Goal: Task Accomplishment & Management: Use online tool/utility

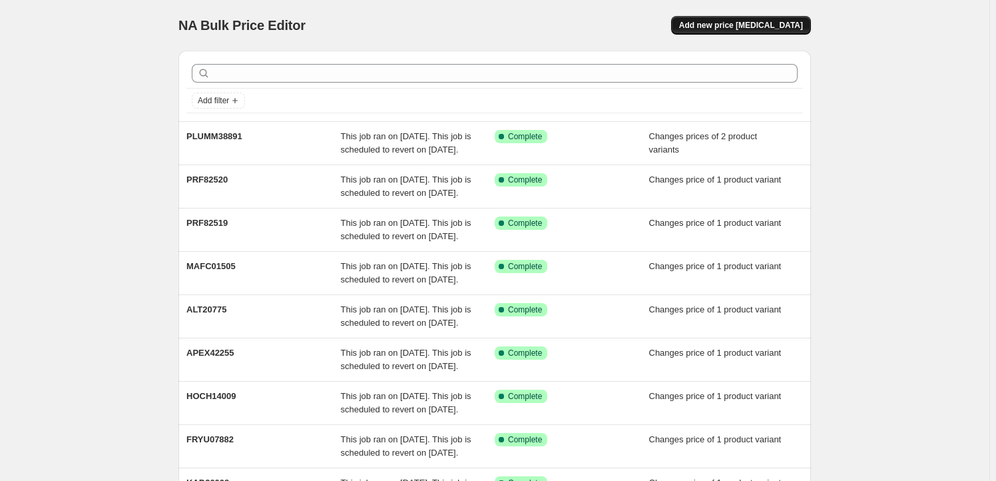
click at [732, 21] on span "Add new price [MEDICAL_DATA]" at bounding box center [741, 25] width 124 height 11
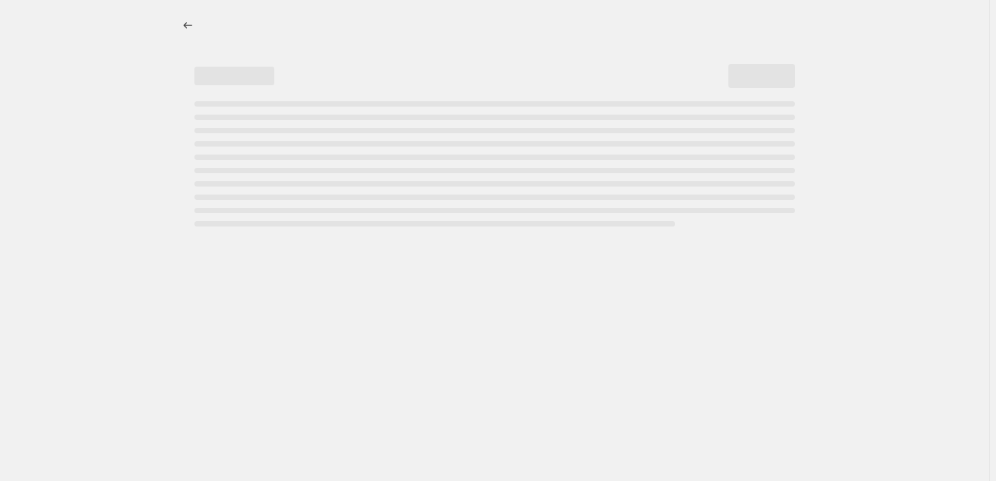
select select "percentage"
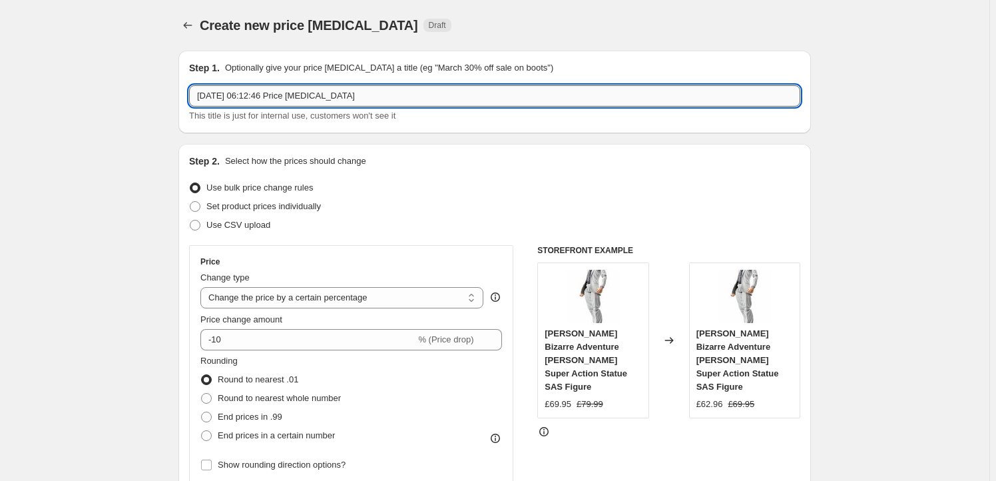
click at [361, 93] on input "[DATE] 06:12:46 Price [MEDICAL_DATA]" at bounding box center [494, 95] width 611 height 21
paste input "GSC66329"
type input "GSC66329"
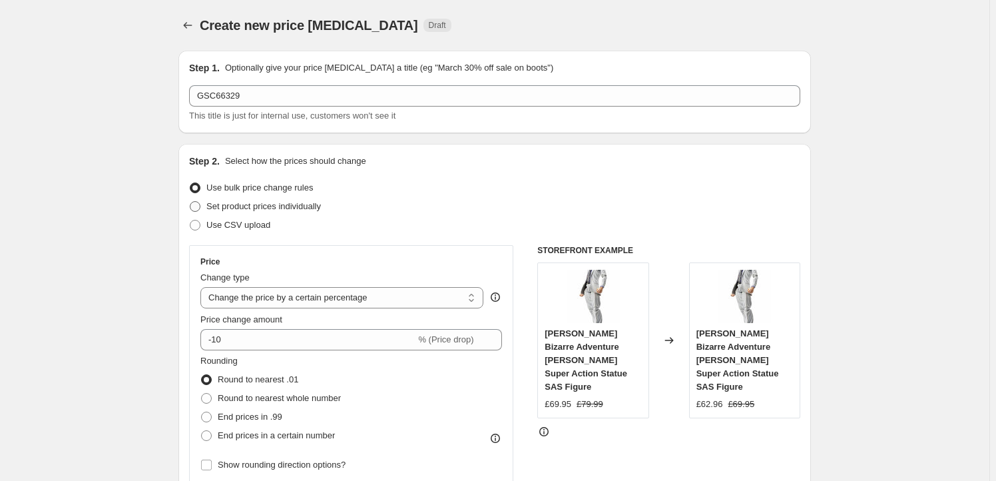
click at [284, 206] on span "Set product prices individually" at bounding box center [263, 206] width 115 height 10
click at [190, 202] on input "Set product prices individually" at bounding box center [190, 201] width 1 height 1
radio input "true"
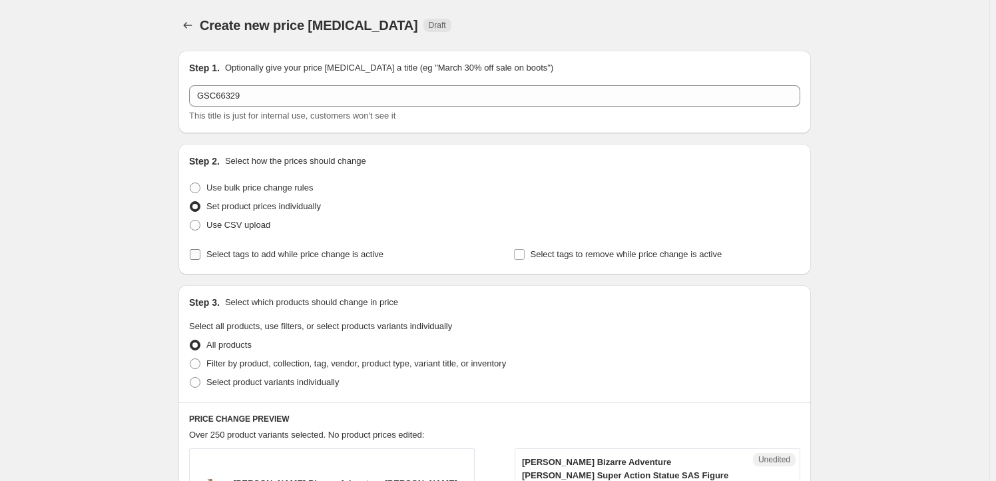
click at [271, 256] on span "Select tags to add while price change is active" at bounding box center [294, 254] width 177 height 10
click at [200, 256] on input "Select tags to add while price change is active" at bounding box center [195, 254] width 11 height 11
checkbox input "true"
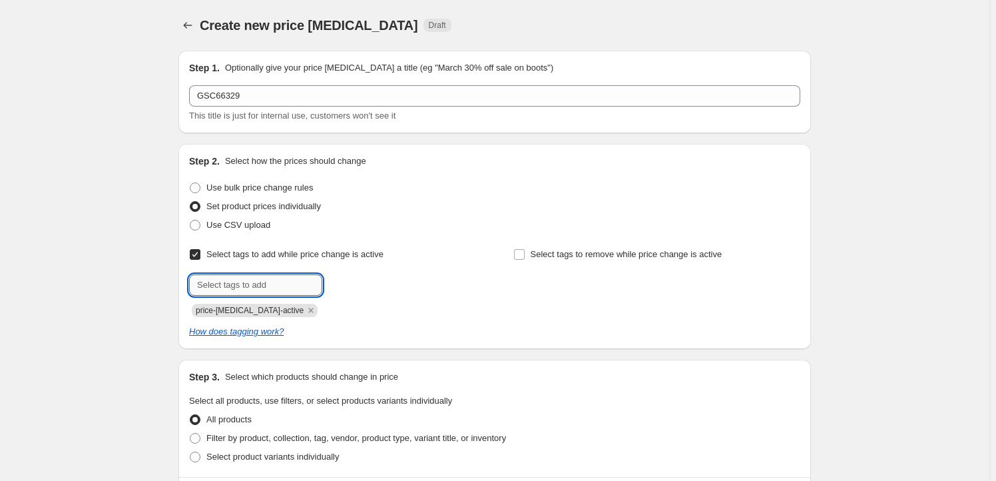
click at [258, 288] on input "text" at bounding box center [255, 284] width 133 height 21
type input "Milestone"
click at [384, 288] on span "Milestone" at bounding box center [370, 283] width 37 height 9
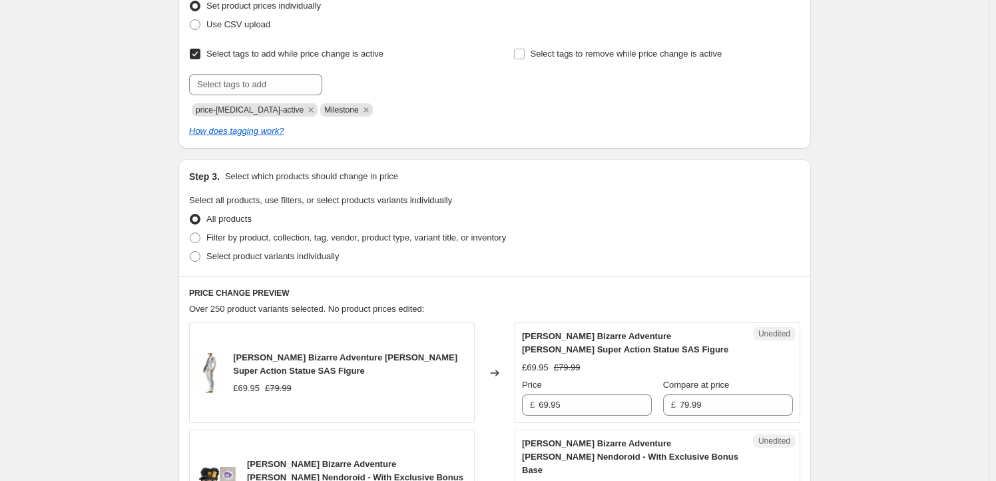
scroll to position [202, 0]
click at [268, 250] on span "Select product variants individually" at bounding box center [272, 255] width 133 height 10
click at [190, 250] on input "Select product variants individually" at bounding box center [190, 250] width 1 height 1
radio input "true"
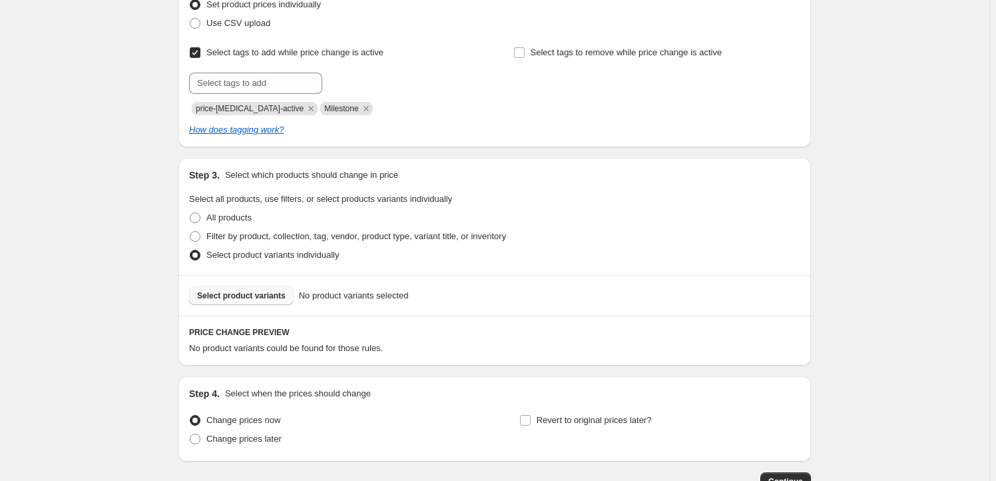
click at [254, 302] on button "Select product variants" at bounding box center [241, 295] width 105 height 19
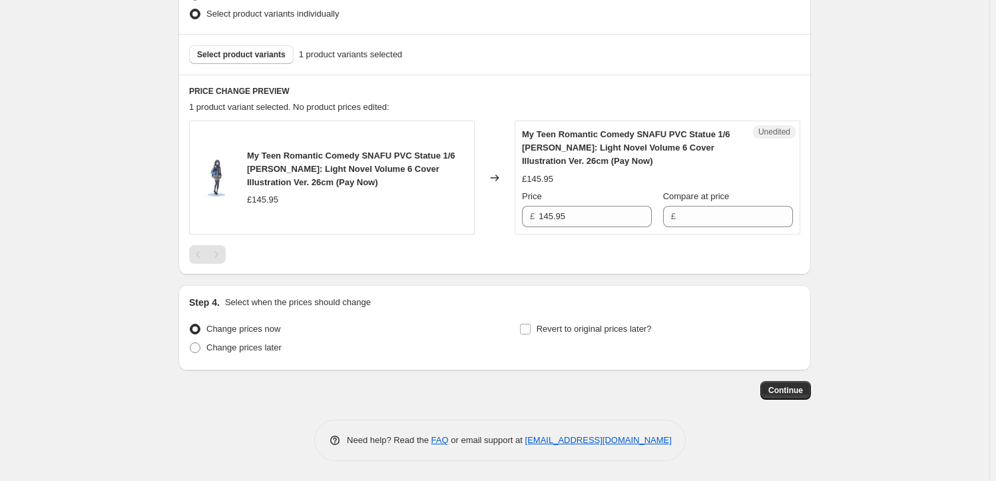
scroll to position [441, 0]
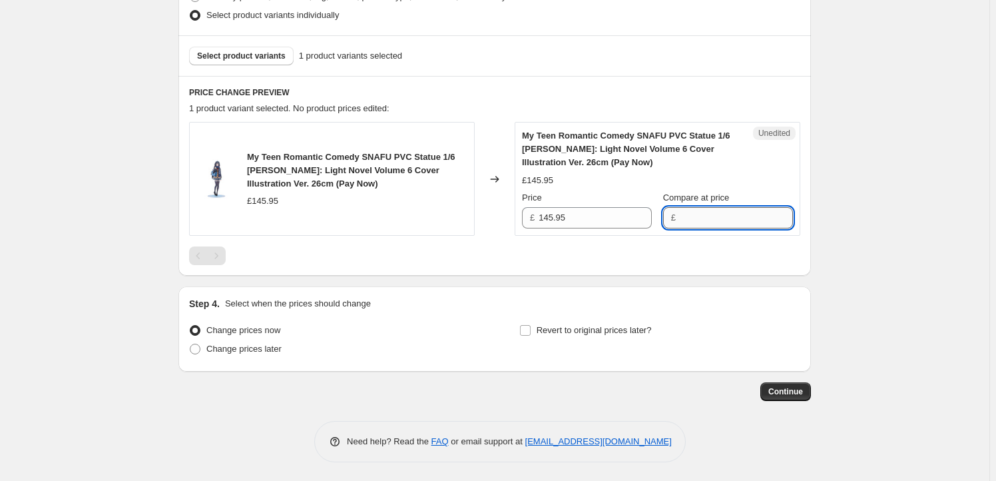
click at [691, 218] on input "Compare at price" at bounding box center [736, 217] width 113 height 21
type input "139.95"
click at [599, 224] on input "145.95" at bounding box center [595, 217] width 113 height 21
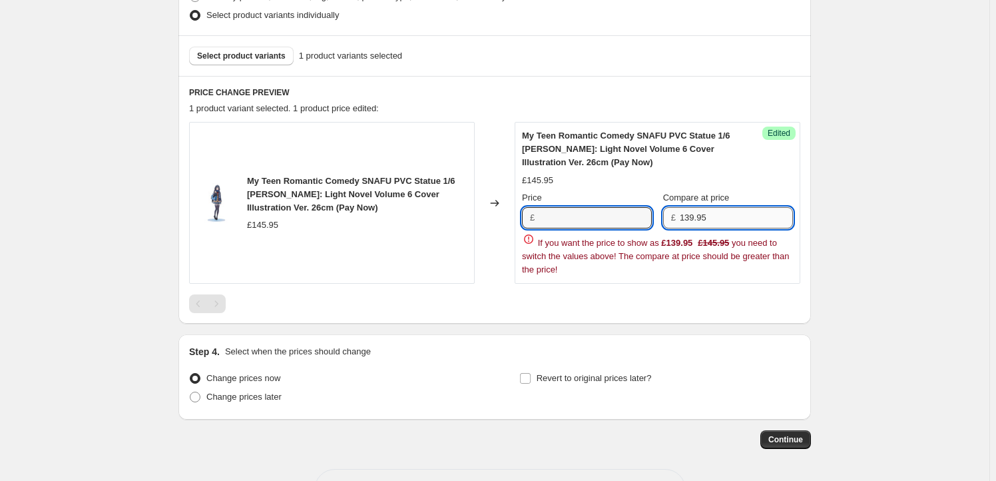
type input "145.95"
click at [755, 218] on input "139.95" at bounding box center [736, 217] width 113 height 21
paste input "145.95"
drag, startPoint x: 708, startPoint y: 215, endPoint x: 629, endPoint y: 216, distance: 79.2
click at [629, 216] on div "Price £ 145.95 Compare at price £ 139.95145.95" at bounding box center [657, 209] width 271 height 37
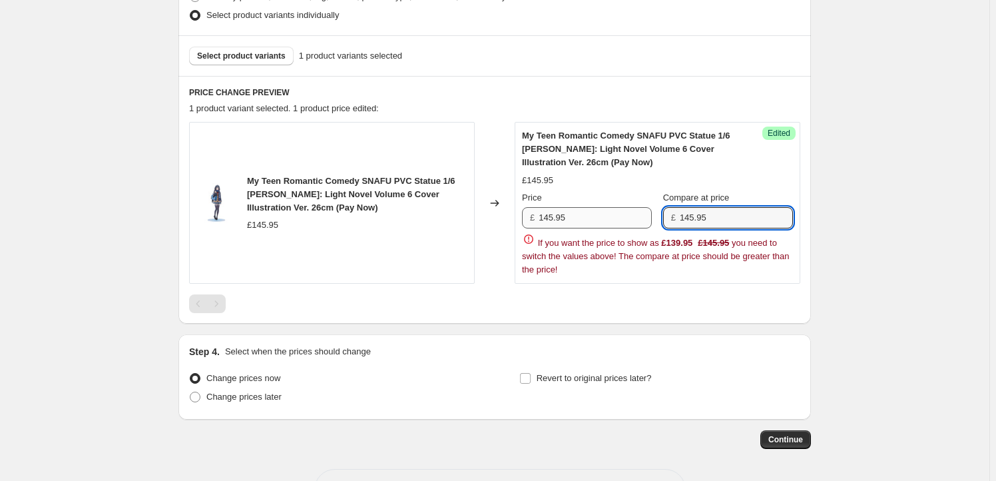
type input "145.95"
click at [567, 222] on input "145.95" at bounding box center [595, 217] width 113 height 21
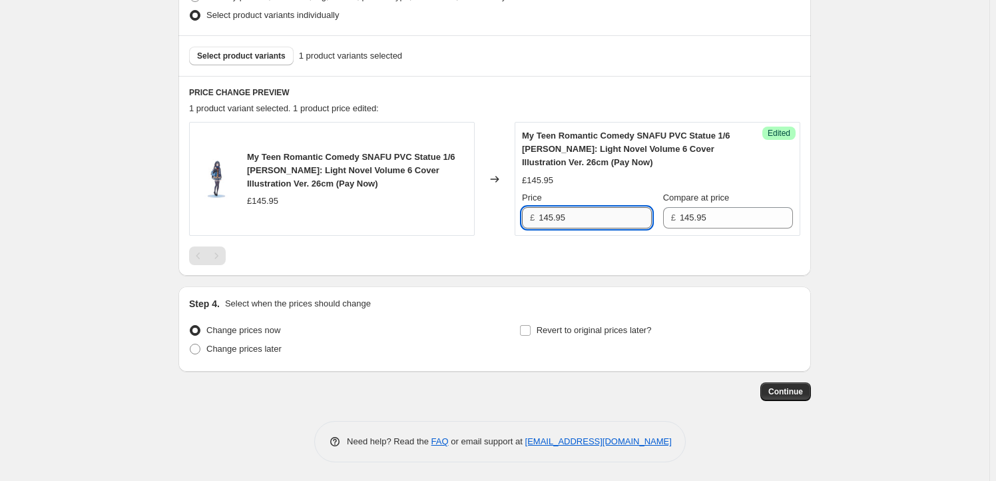
paste input "39"
type input "139.95"
click at [497, 263] on div at bounding box center [494, 255] width 611 height 19
click at [580, 326] on span "Revert to original prices later?" at bounding box center [594, 330] width 115 height 10
click at [531, 326] on input "Revert to original prices later?" at bounding box center [525, 330] width 11 height 11
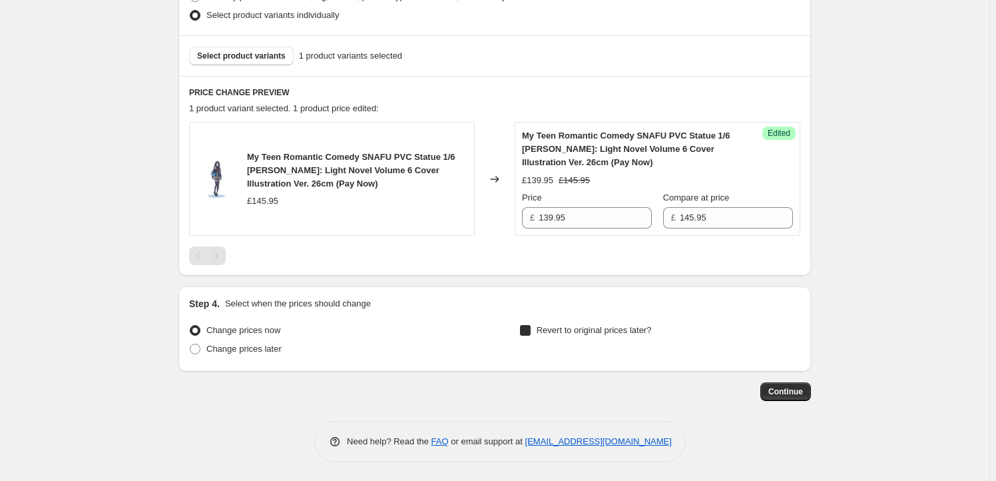
checkbox input "true"
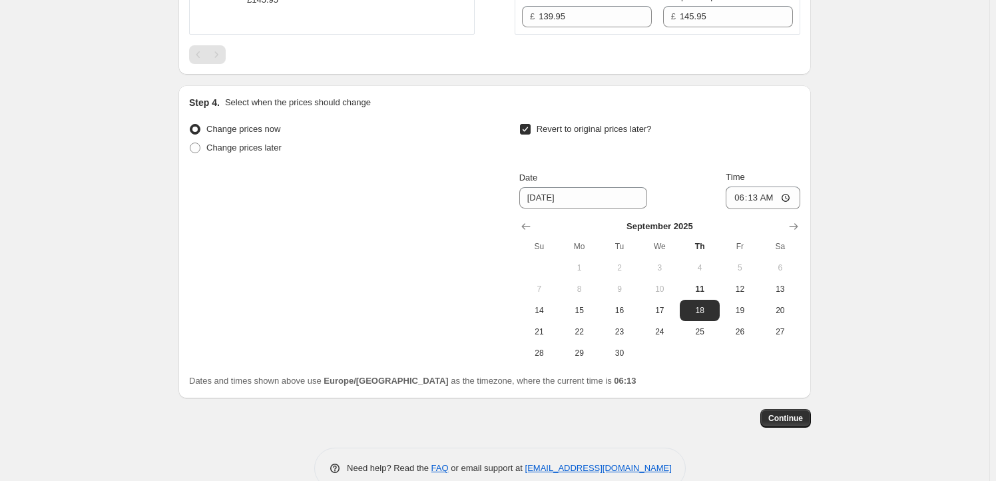
scroll to position [643, 0]
click at [798, 228] on icon "Show next month, October 2025" at bounding box center [793, 225] width 13 height 13
click at [736, 301] on button "17" at bounding box center [740, 309] width 40 height 21
click at [700, 310] on span "16" at bounding box center [699, 309] width 29 height 11
click at [675, 314] on button "15" at bounding box center [660, 309] width 40 height 21
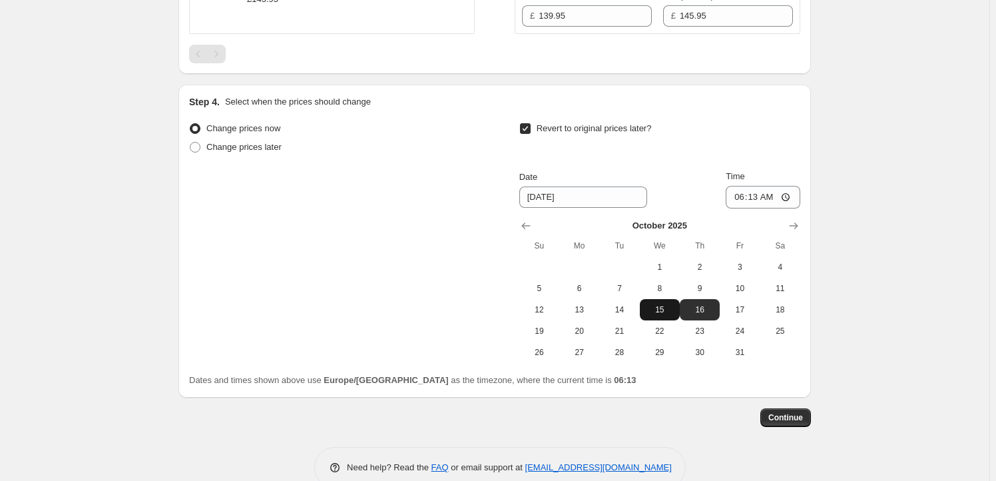
type input "[DATE]"
click at [759, 198] on input "06:13" at bounding box center [763, 197] width 75 height 23
type input "23:59"
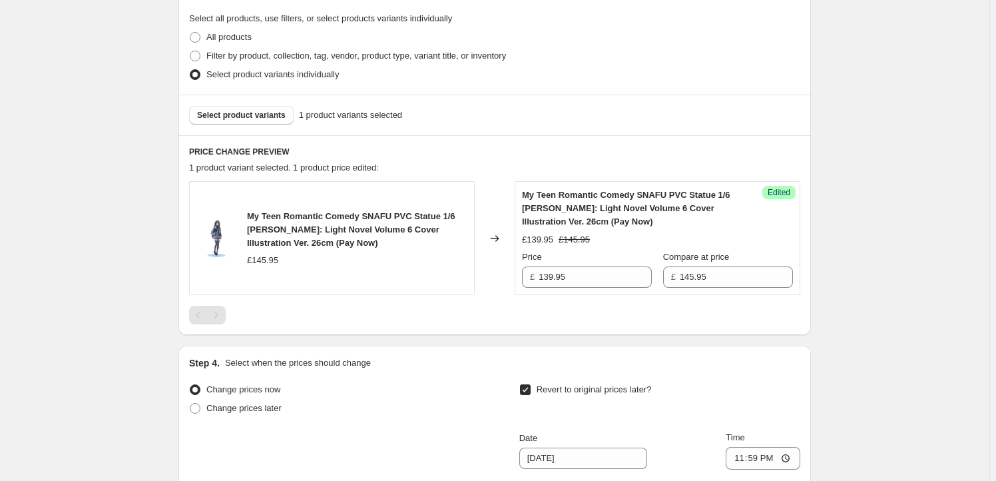
scroll to position [669, 0]
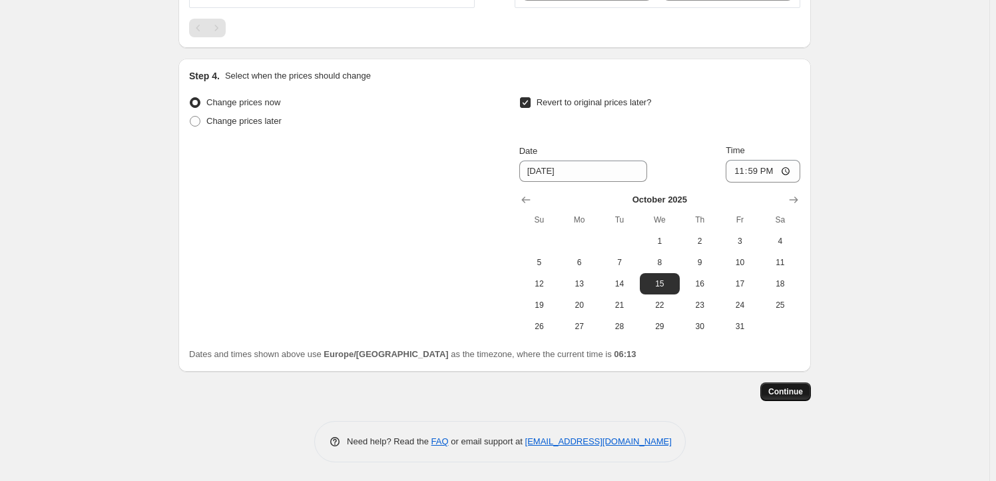
click at [802, 392] on span "Continue" at bounding box center [785, 391] width 35 height 11
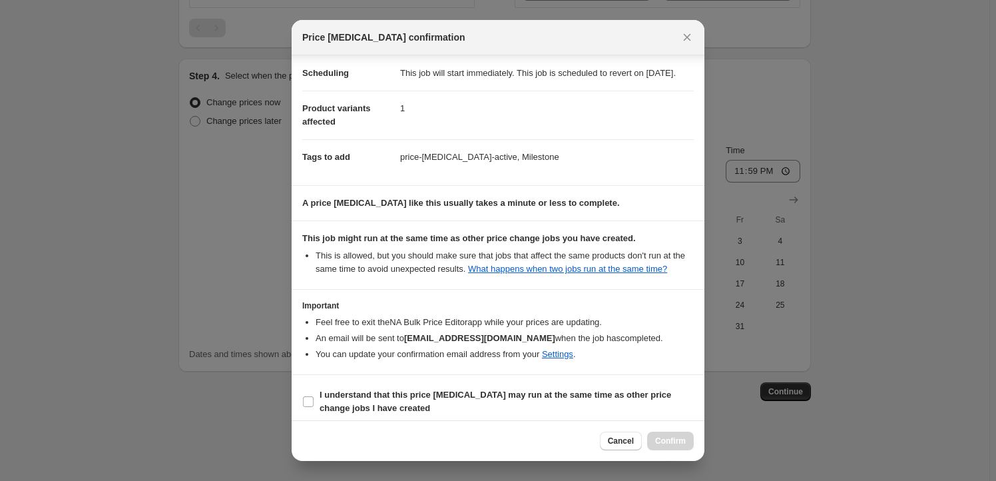
scroll to position [43, 0]
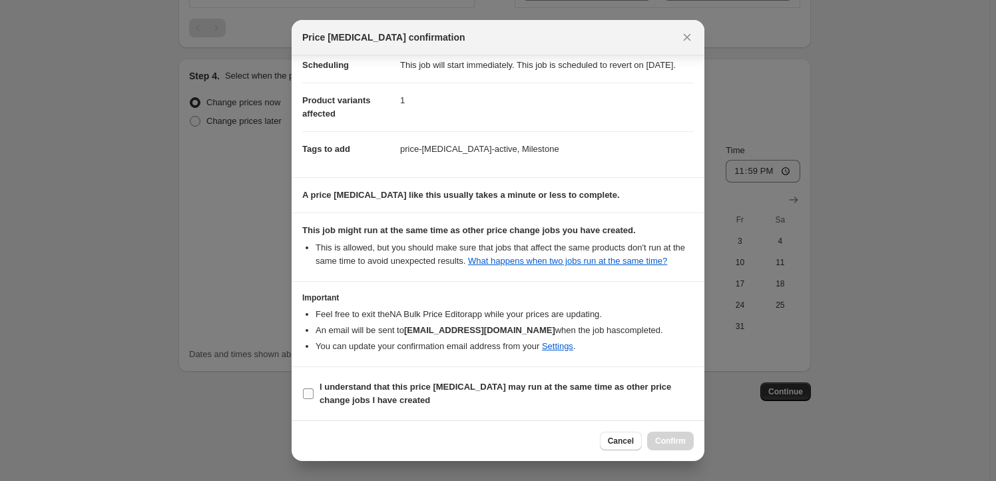
click at [344, 394] on span "I understand that this price [MEDICAL_DATA] may run at the same time as other p…" at bounding box center [507, 393] width 374 height 27
click at [314, 394] on input "I understand that this price [MEDICAL_DATA] may run at the same time as other p…" at bounding box center [308, 393] width 11 height 11
checkbox input "true"
click at [665, 444] on span "Confirm" at bounding box center [670, 440] width 31 height 11
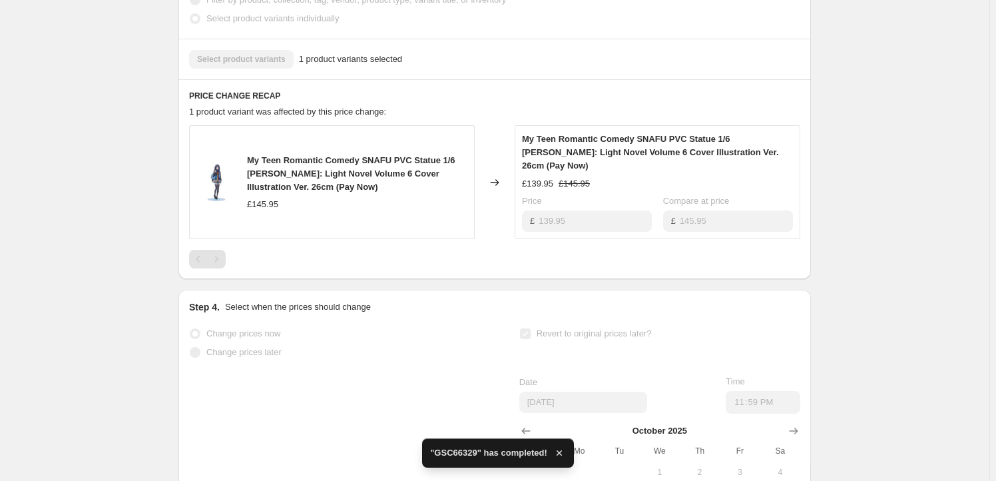
scroll to position [565, 0]
